Goal: Task Accomplishment & Management: Manage account settings

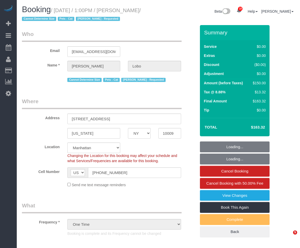
select select "NY"
select select "number:89"
select select "number:90"
select select "number:14"
select select "number:5"
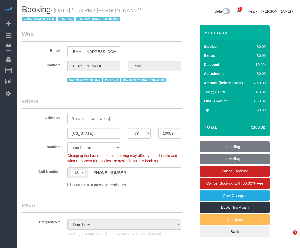
select select "spot1"
select select "object:1483"
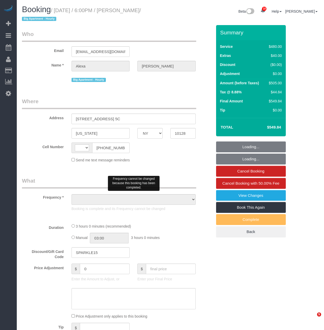
select select "NY"
select select "string:[GEOGRAPHIC_DATA]"
select select "object:551"
select select "string:stripe-pm_1S6y3Z4VGloSiKo7aPeEzGU9"
select select "number:89"
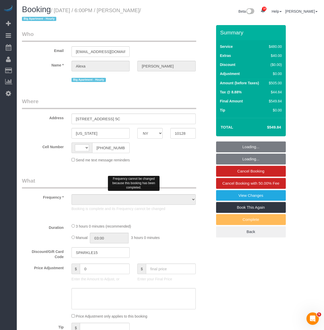
select select "number:90"
select select "number:15"
select select "number:6"
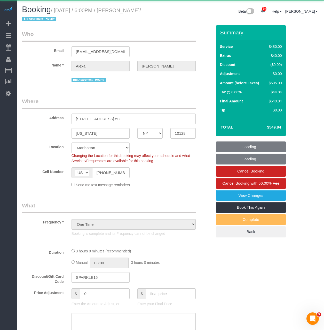
select select "2"
select select "180"
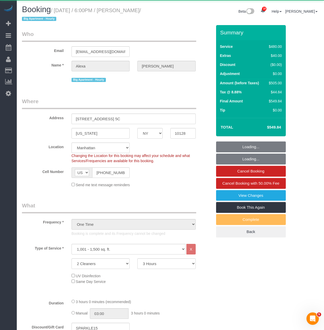
select select "spot1"
select select "object:1037"
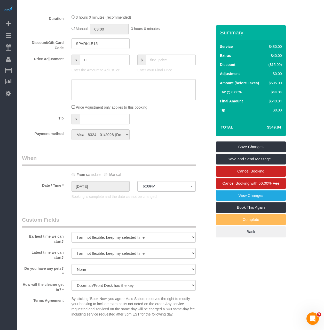
scroll to position [439, 0]
